Goal: Information Seeking & Learning: Learn about a topic

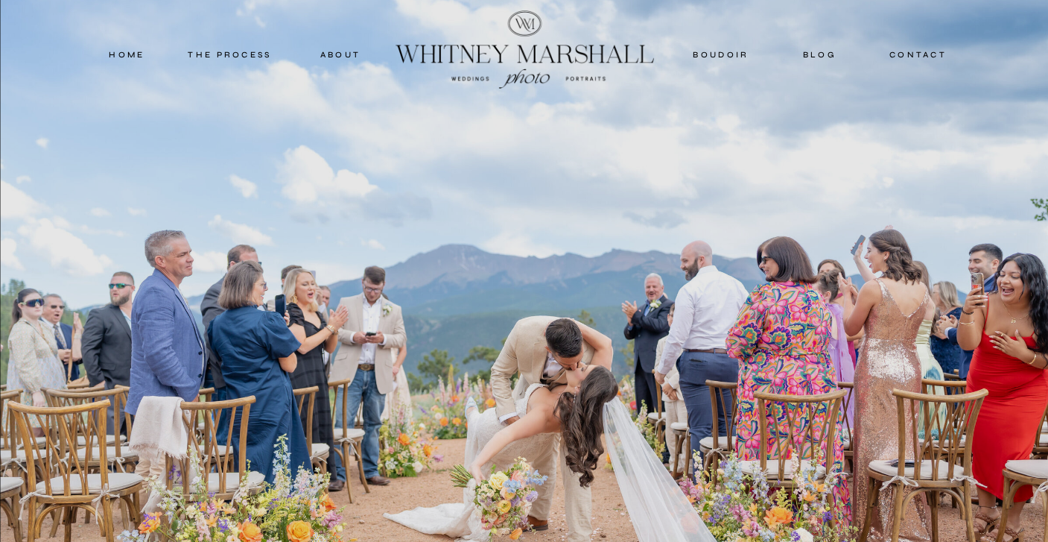
click at [329, 56] on nav "about" at bounding box center [341, 54] width 74 height 13
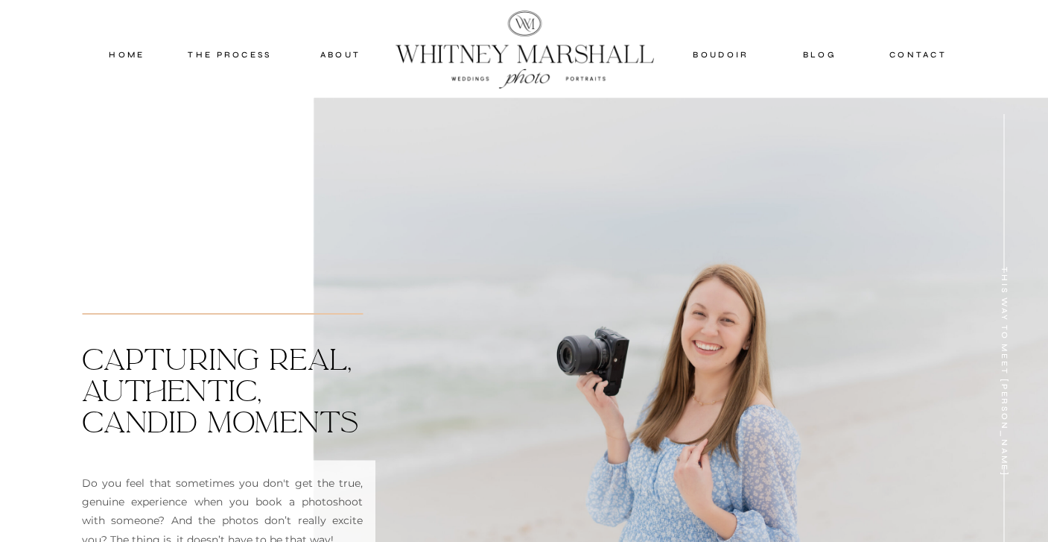
click at [243, 49] on nav "THE PROCESS" at bounding box center [229, 54] width 89 height 13
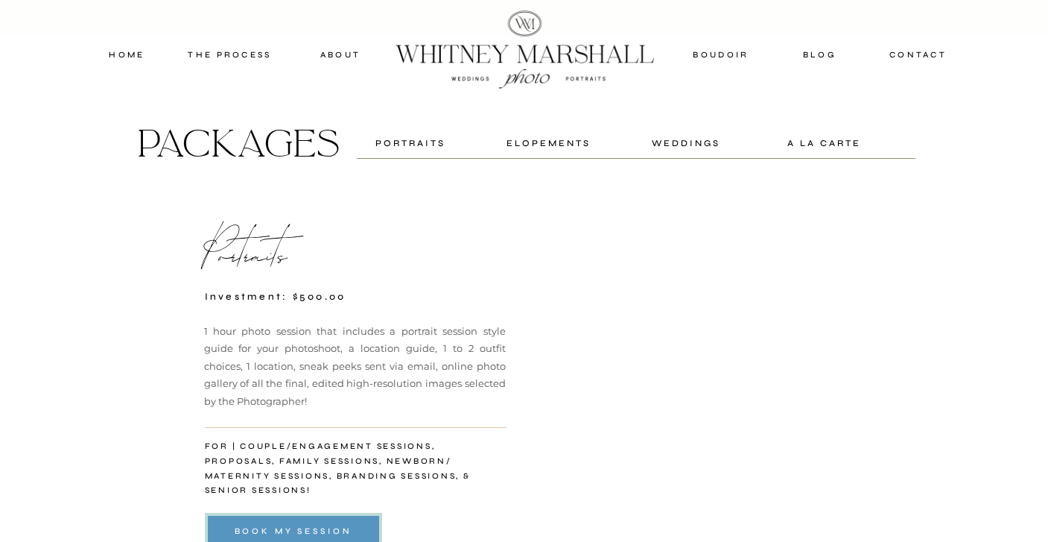
scroll to position [2731, 0]
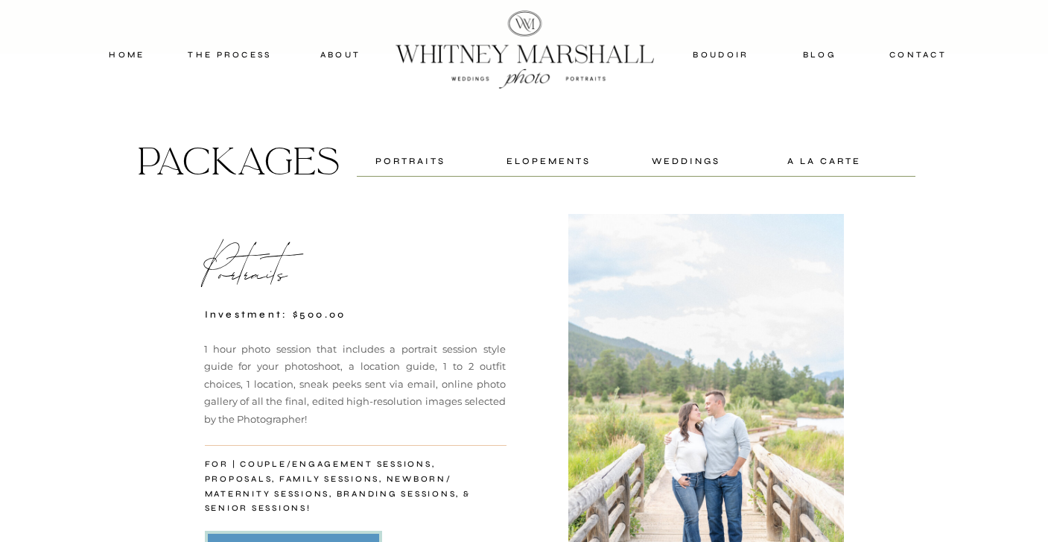
click at [566, 162] on div "Elopements" at bounding box center [549, 160] width 98 height 14
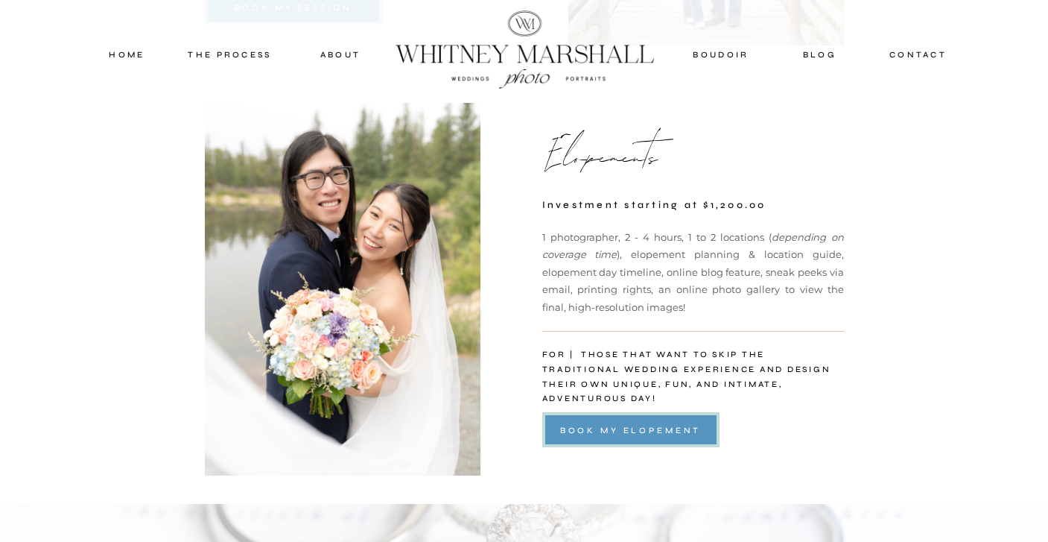
scroll to position [3434, 0]
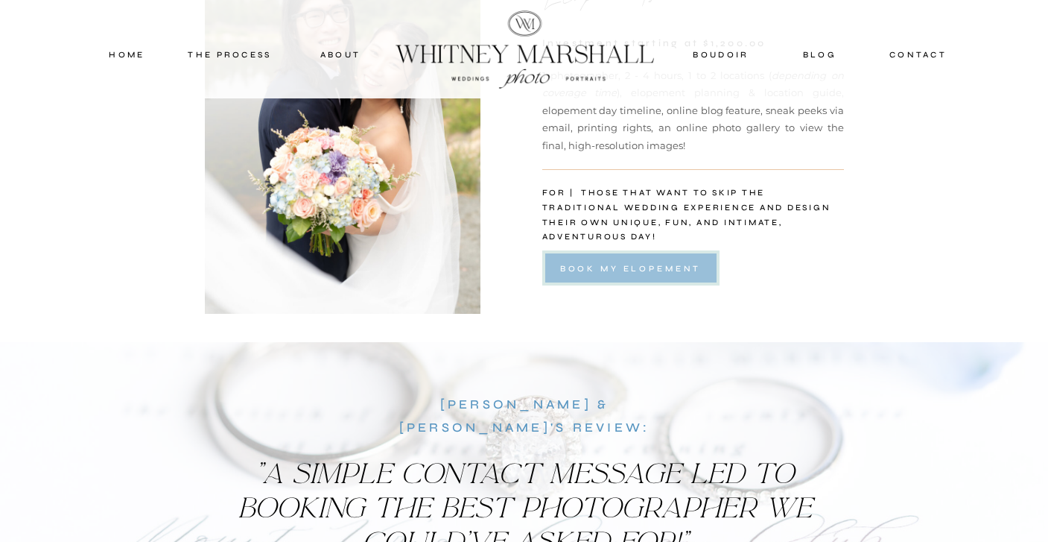
click at [577, 279] on div at bounding box center [630, 267] width 177 height 35
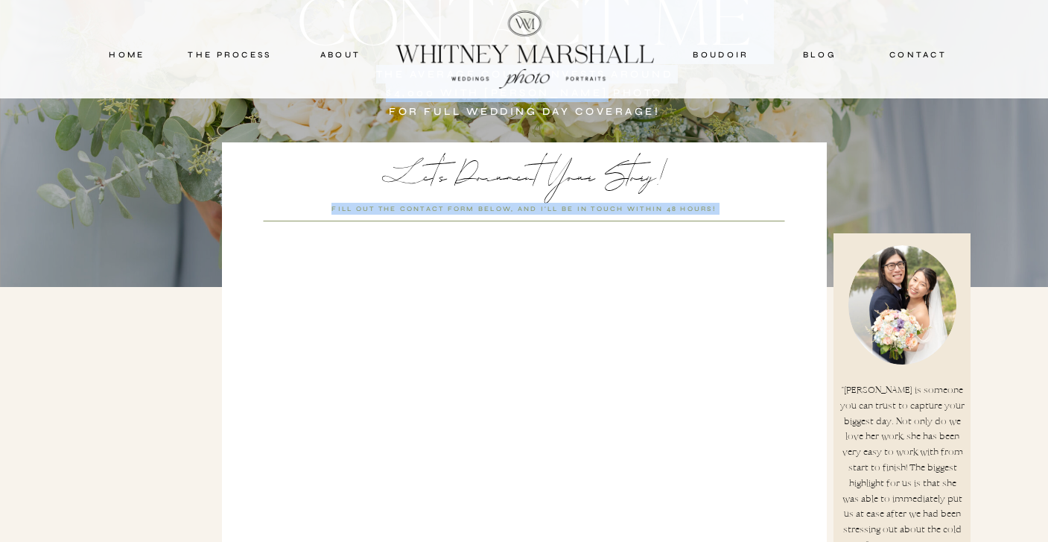
scroll to position [352, 0]
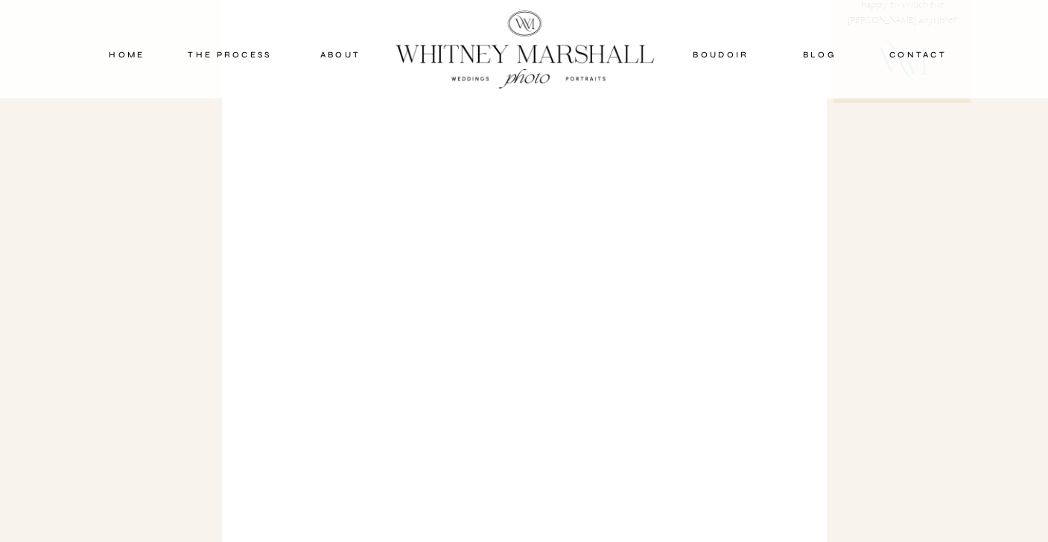
scroll to position [1017, 0]
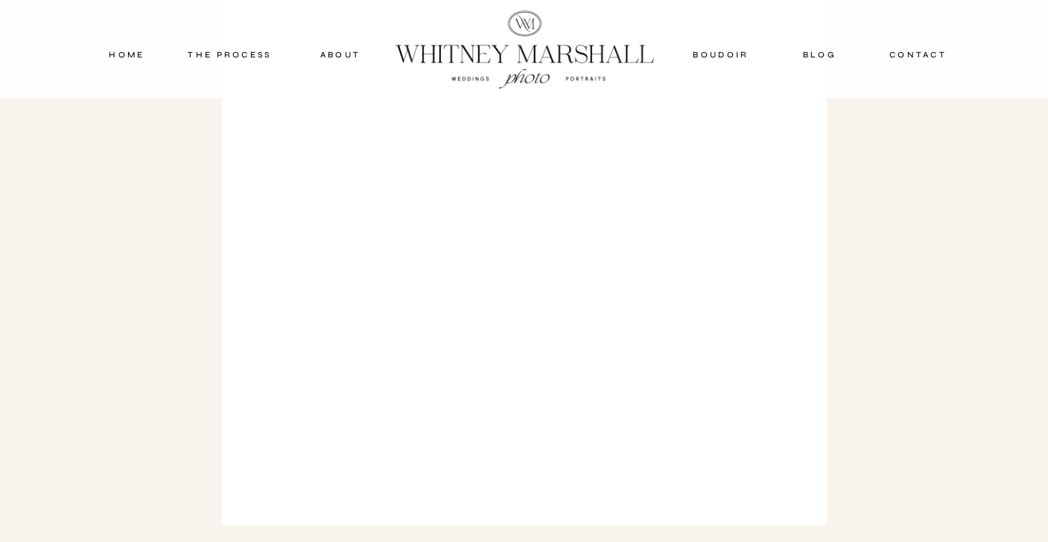
click at [325, 60] on nav "about" at bounding box center [341, 54] width 74 height 13
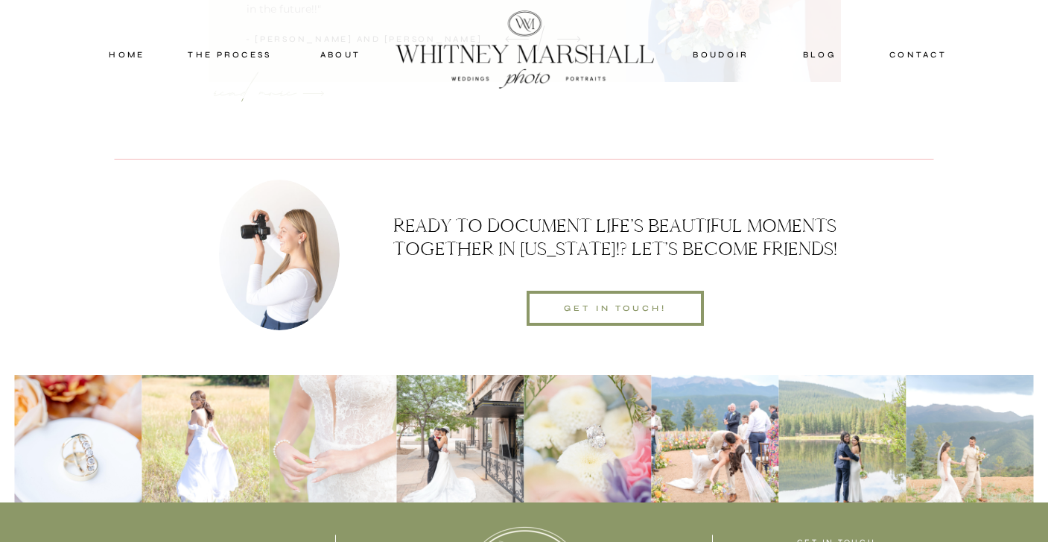
scroll to position [4652, 0]
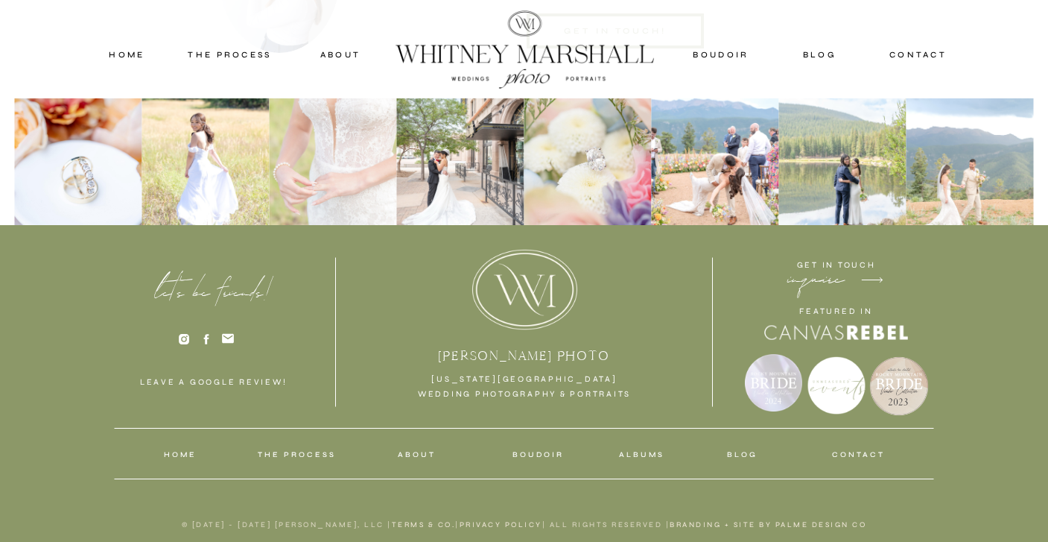
click at [181, 338] on icon at bounding box center [183, 338] width 13 height 13
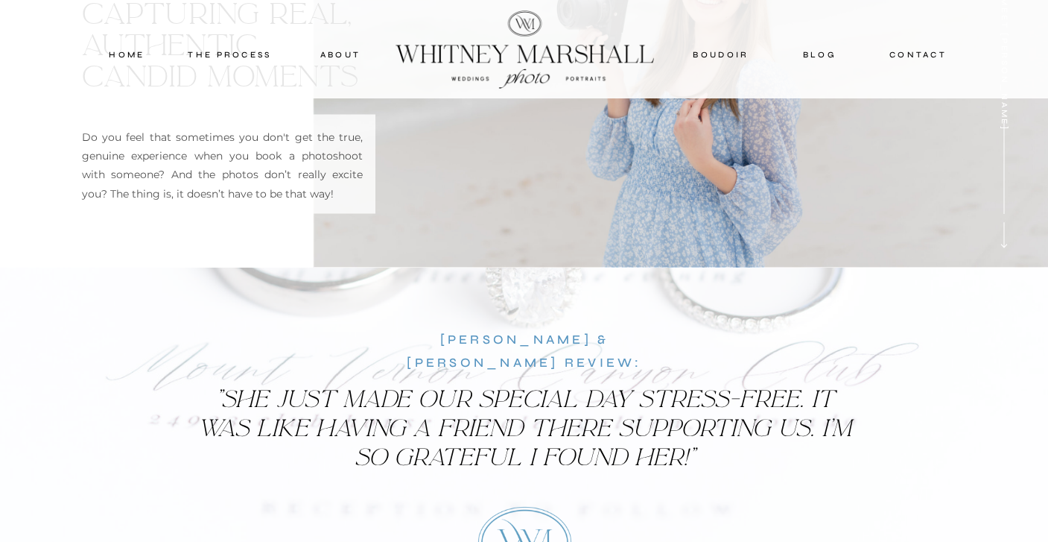
scroll to position [0, 0]
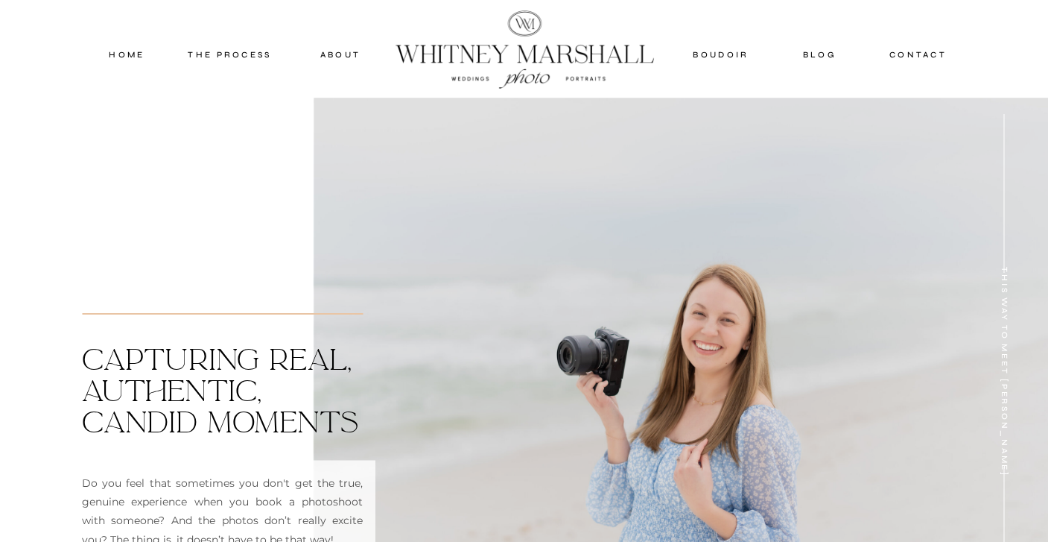
click at [222, 59] on nav "THE PROCESS" at bounding box center [229, 54] width 89 height 13
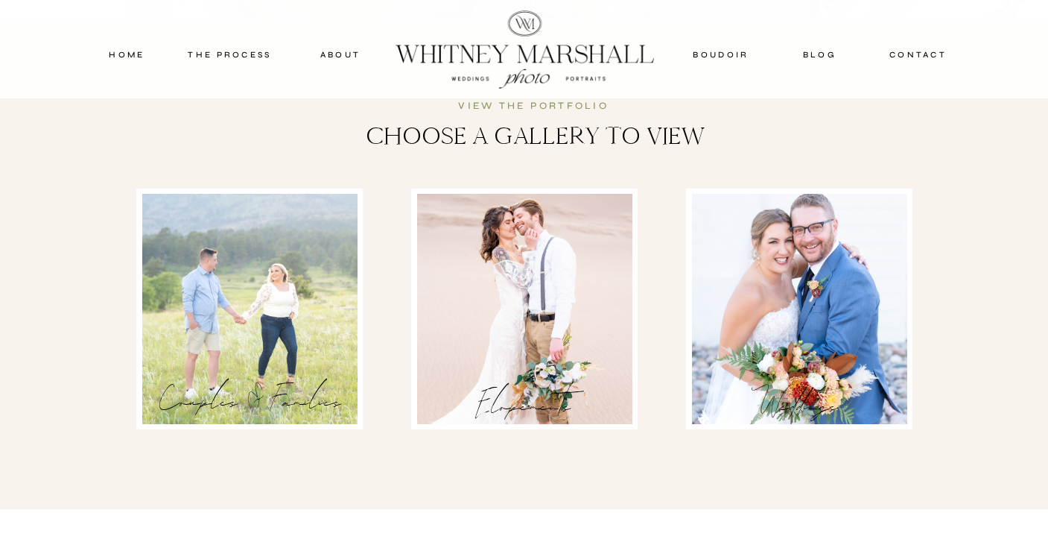
scroll to position [2363, 0]
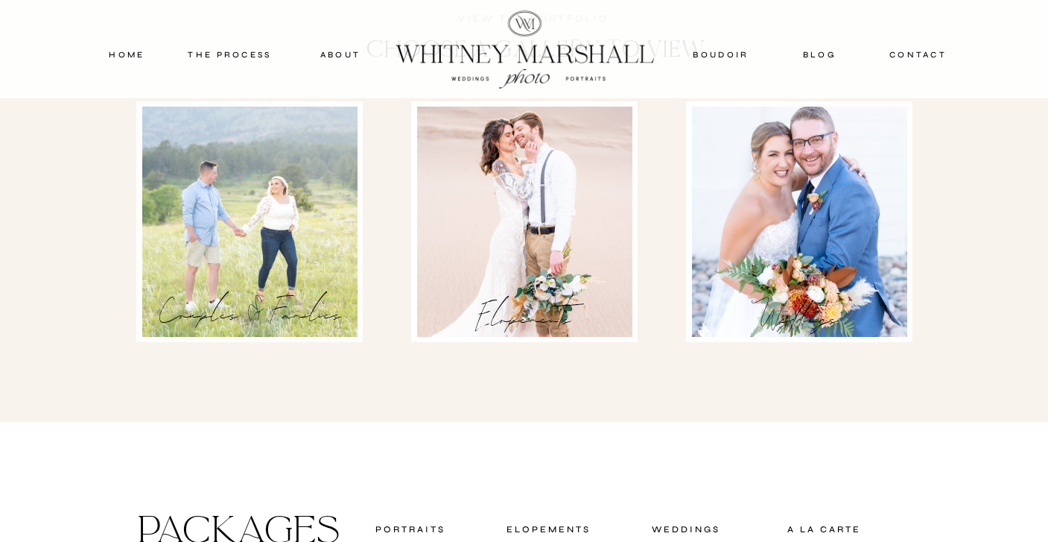
click at [301, 256] on div at bounding box center [249, 222] width 215 height 230
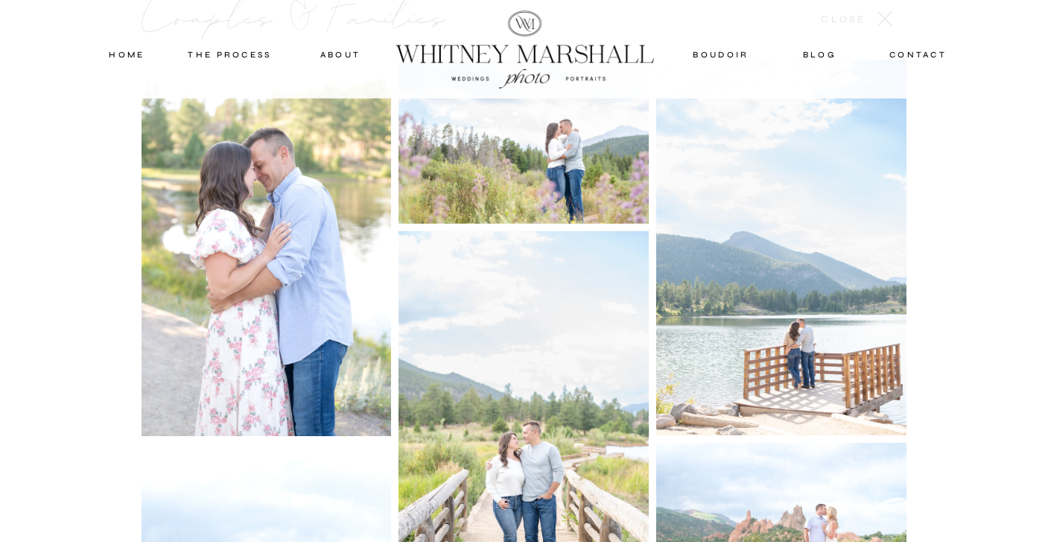
scroll to position [2660, 0]
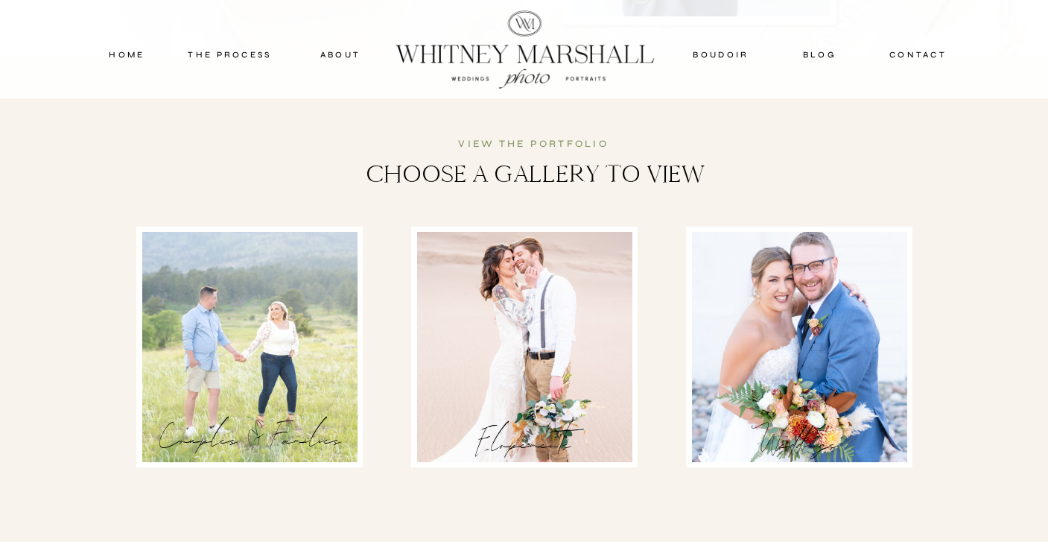
click at [541, 325] on div at bounding box center [524, 347] width 215 height 230
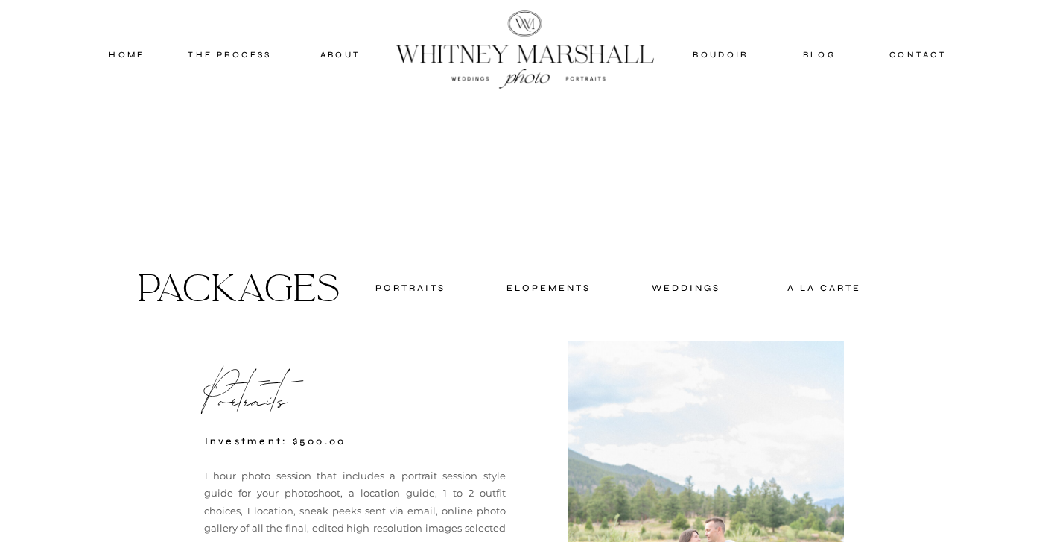
scroll to position [11915, 0]
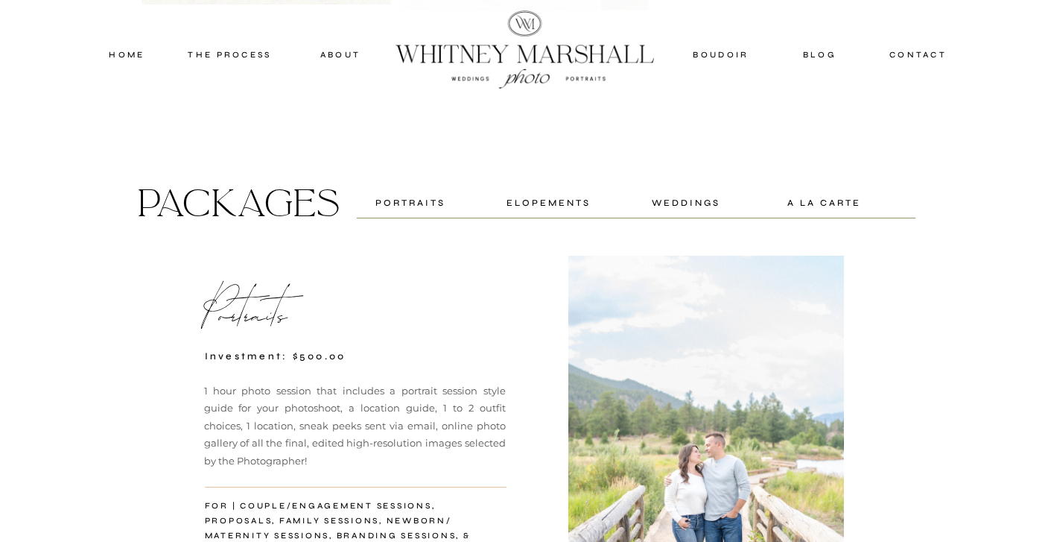
click at [532, 205] on div "Elopements" at bounding box center [549, 202] width 98 height 14
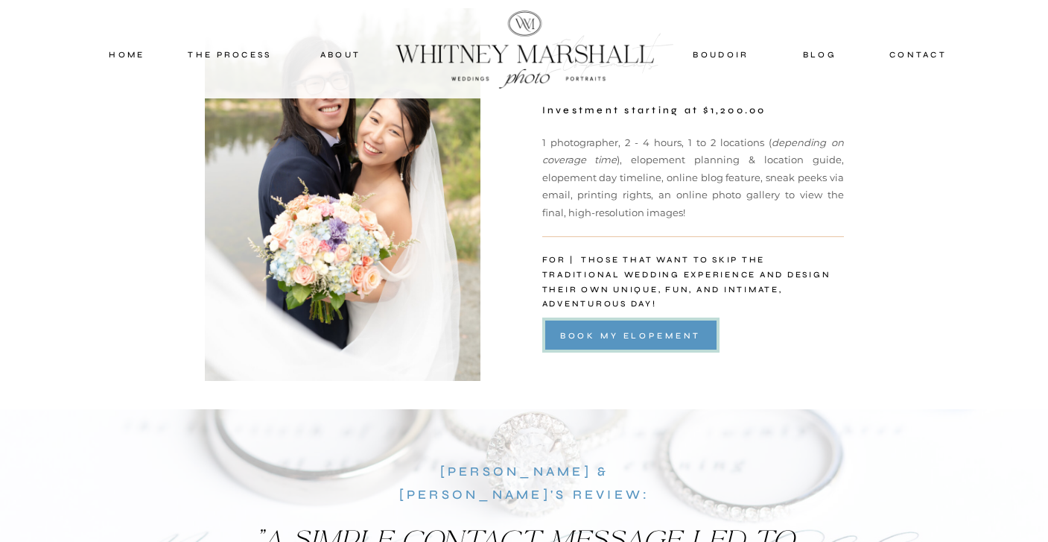
scroll to position [12274, 0]
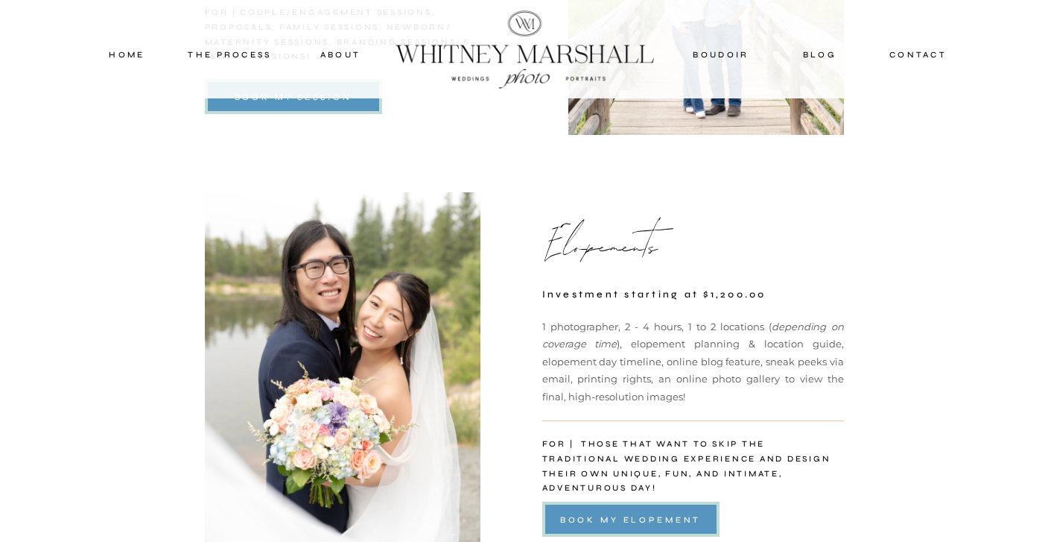
click at [619, 242] on p "Elopements" at bounding box center [602, 237] width 121 height 48
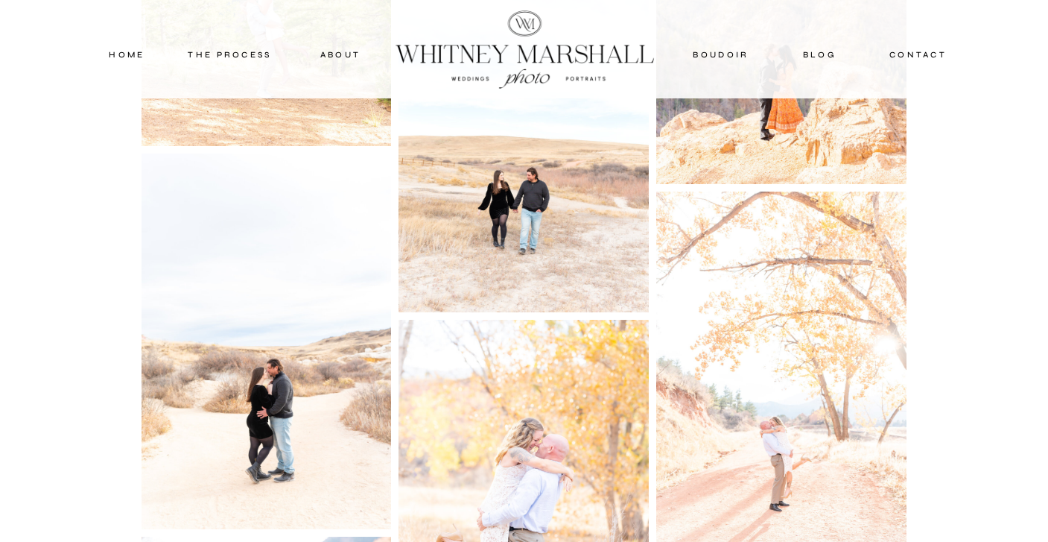
scroll to position [6723, 0]
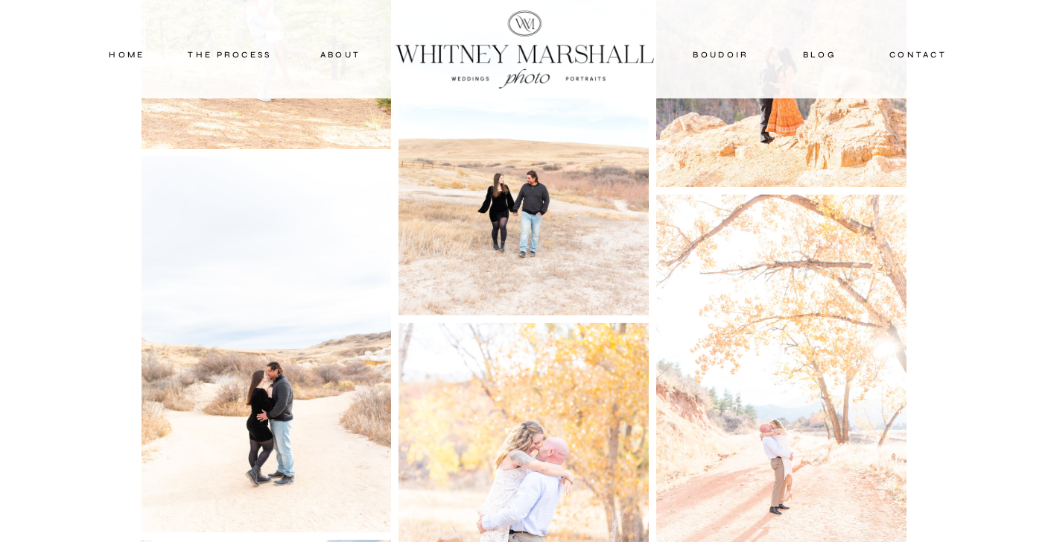
click at [536, 185] on img at bounding box center [523, 127] width 250 height 375
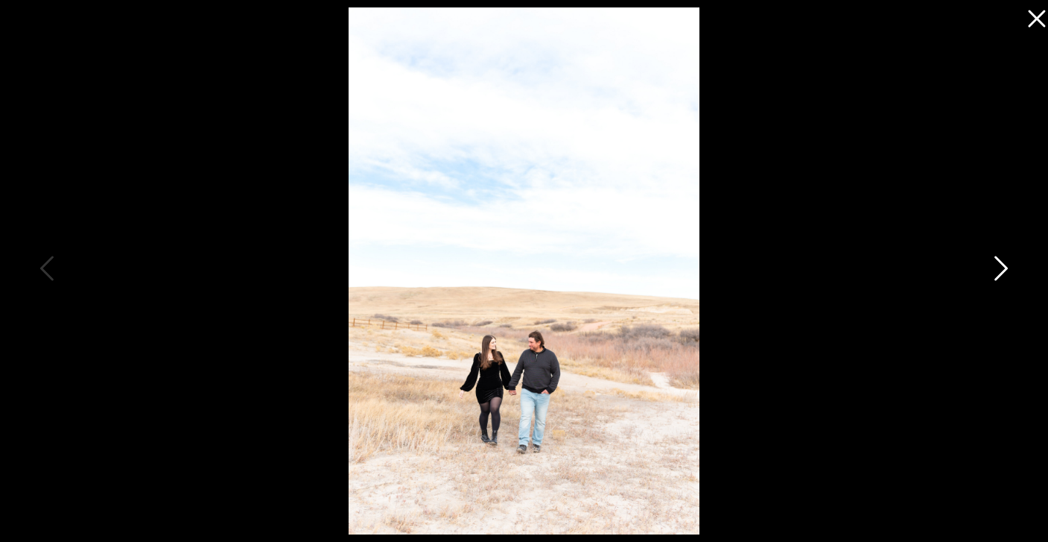
click at [989, 277] on icon at bounding box center [999, 272] width 37 height 45
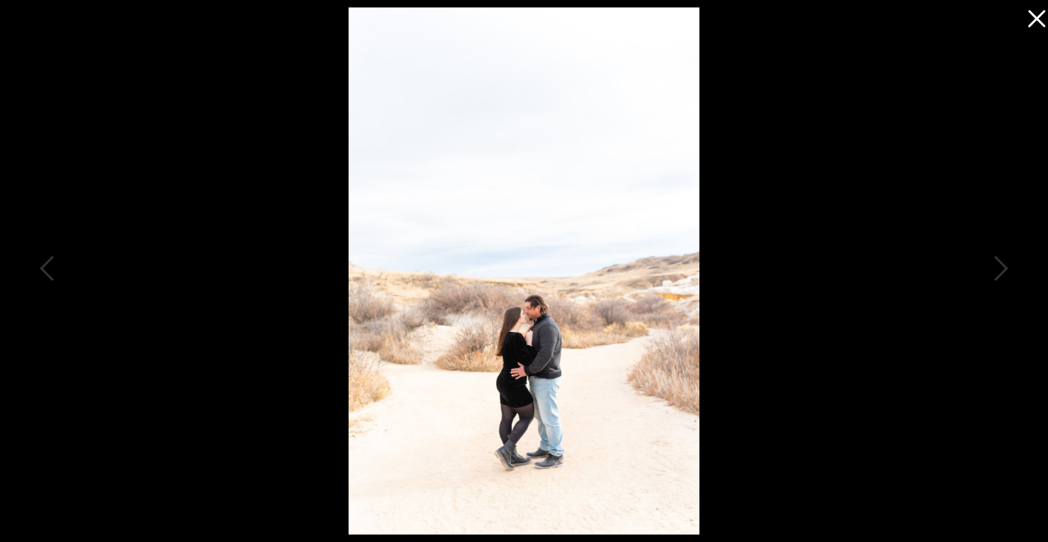
click at [1038, 24] on icon at bounding box center [1033, 15] width 30 height 30
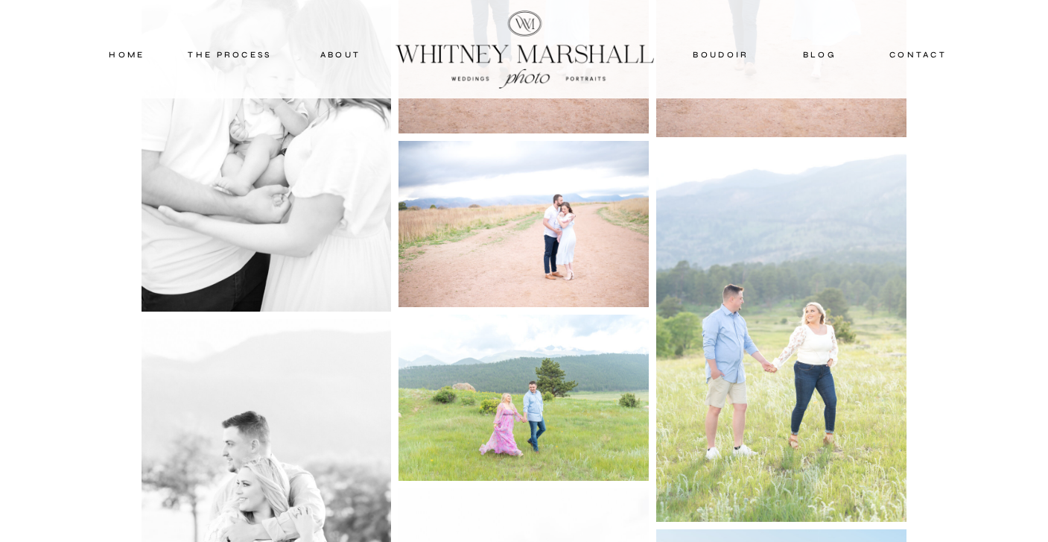
scroll to position [4848, 0]
